Goal: Learn about a topic

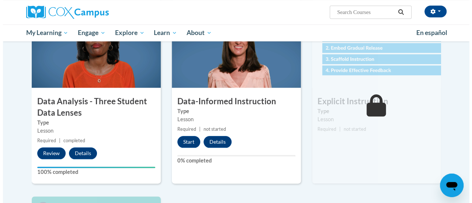
scroll to position [349, 0]
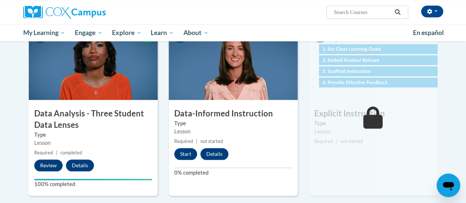
click at [282, 160] on div "5 Data-Informed Instruction Type Lesson Required | not started Start Details Fe…" at bounding box center [233, 111] width 129 height 170
click at [183, 151] on button "Start" at bounding box center [185, 154] width 23 height 12
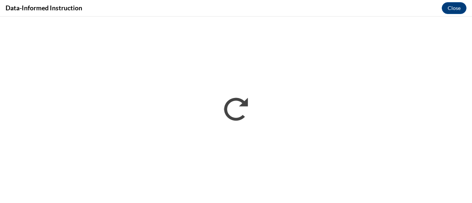
scroll to position [0, 0]
